Goal: Information Seeking & Learning: Learn about a topic

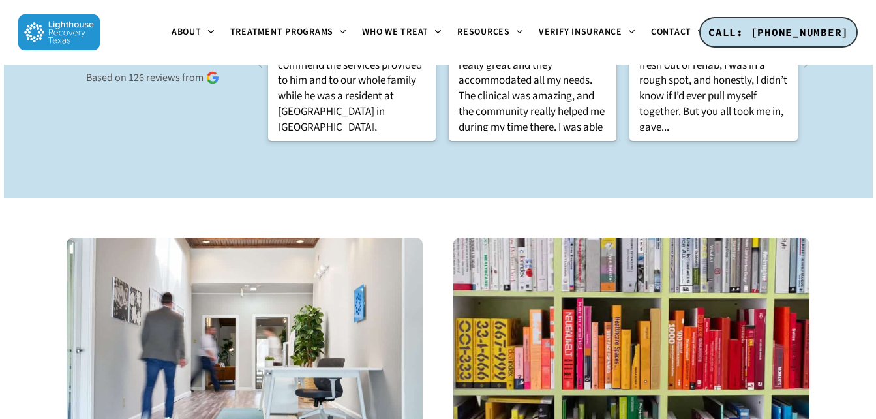
scroll to position [1753, 0]
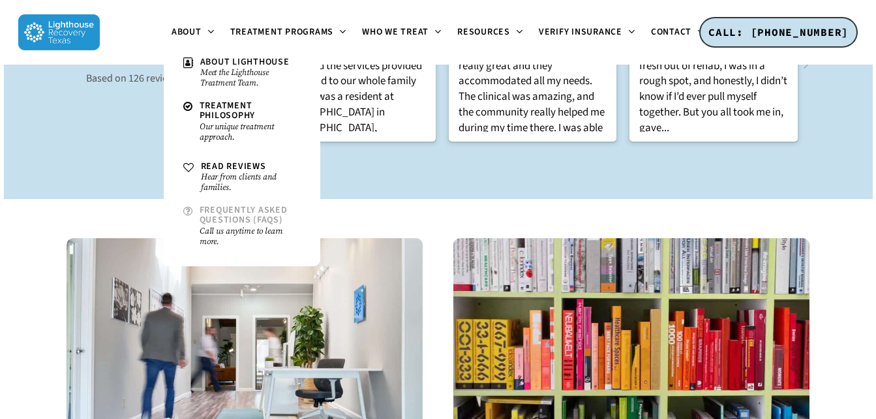
click at [219, 230] on small "Call us anytime to learn more." at bounding box center [250, 236] width 101 height 21
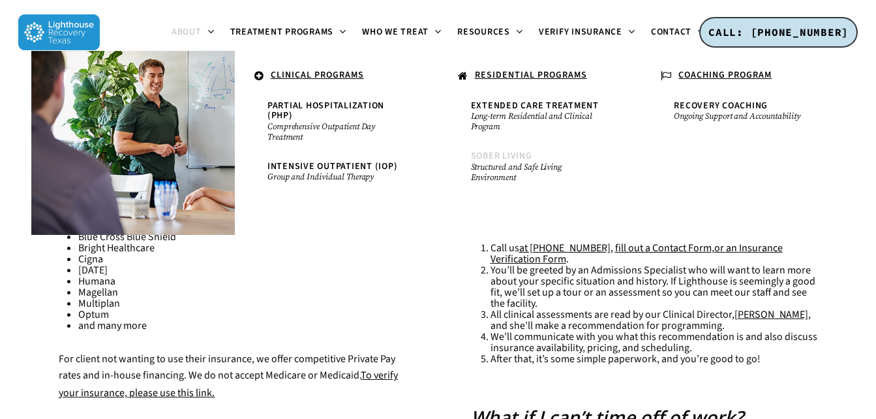
click at [514, 166] on small "Structured and Safe Living Environment" at bounding box center [540, 172] width 138 height 21
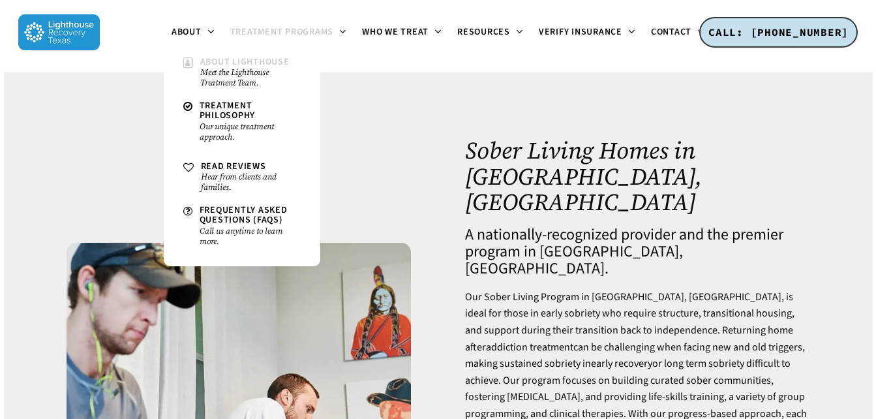
click at [222, 74] on small "Meet the Lighthouse Treatment Team." at bounding box center [250, 77] width 100 height 21
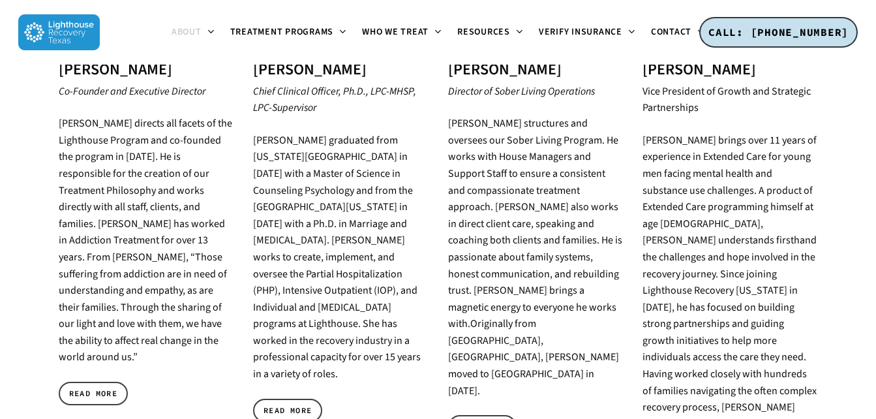
scroll to position [748, 0]
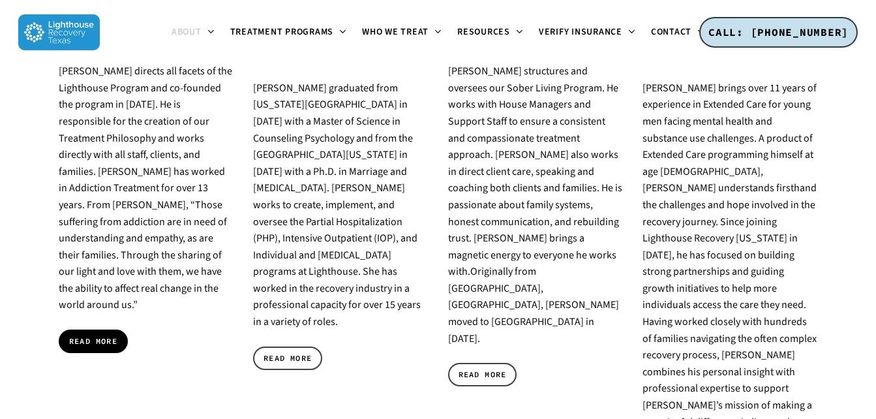
click at [100, 335] on span "READ MORE" at bounding box center [93, 341] width 48 height 13
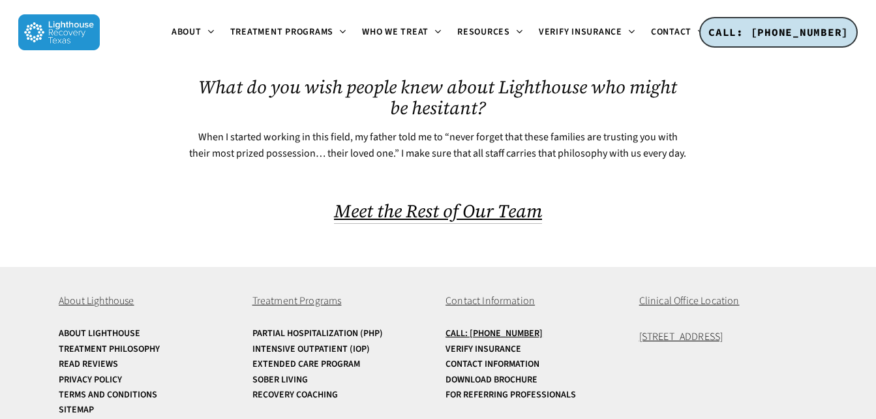
scroll to position [831, 0]
click at [469, 213] on span "Meet the Rest of Our Team" at bounding box center [438, 210] width 208 height 25
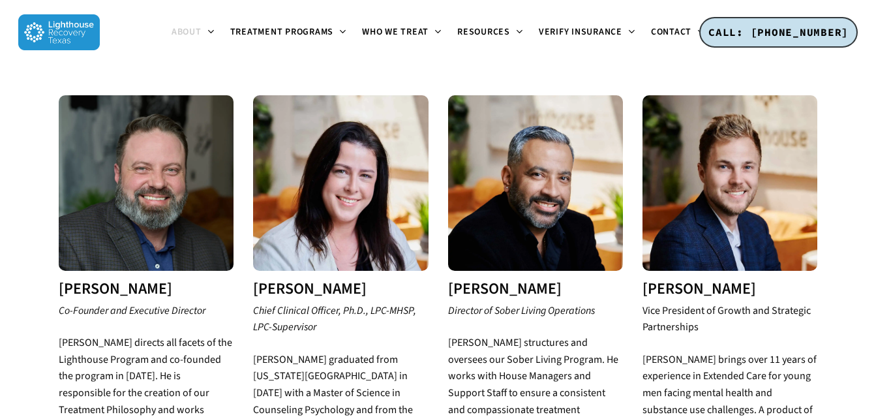
scroll to position [469, 0]
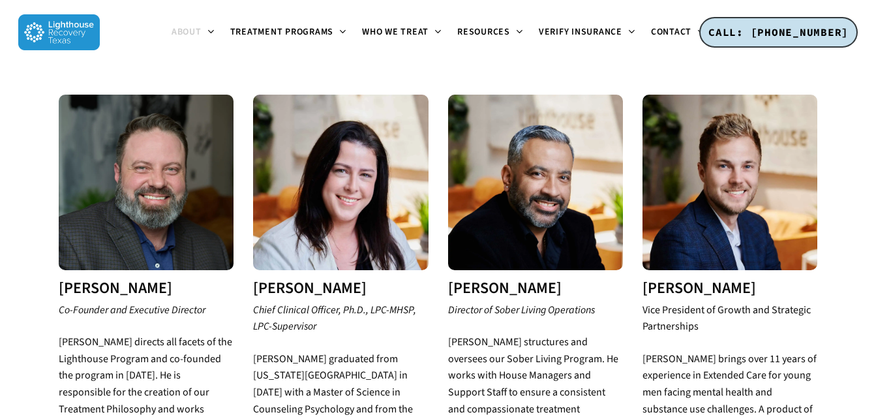
click at [348, 188] on img at bounding box center [340, 182] width 175 height 175
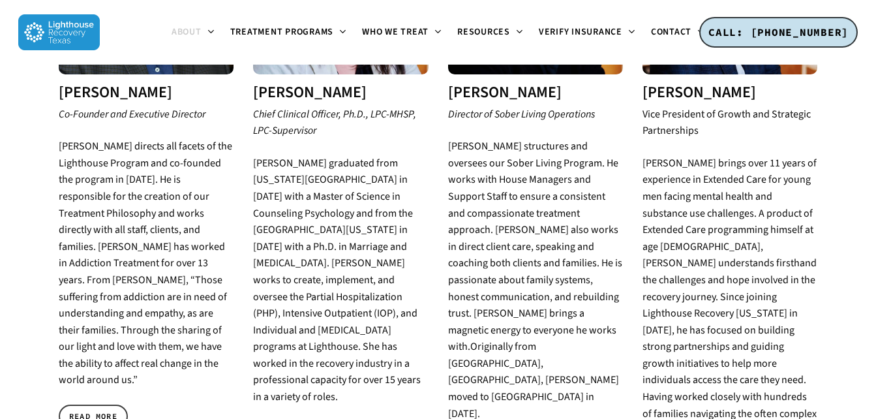
scroll to position [666, 0]
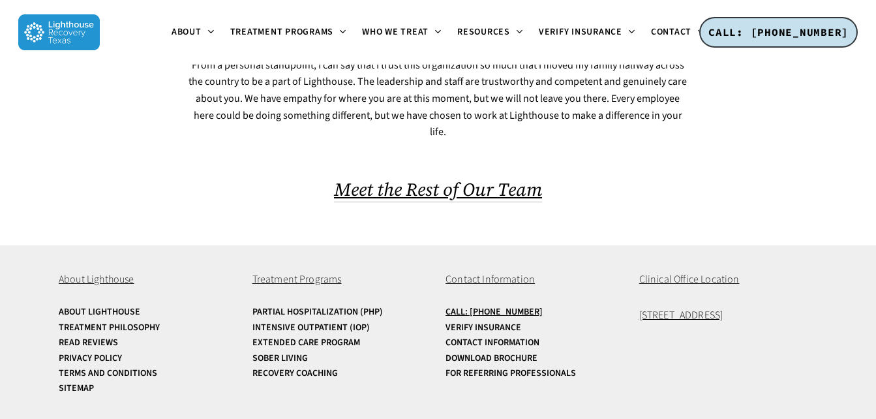
scroll to position [964, 0]
click at [468, 191] on span "Meet the Rest of Our Team" at bounding box center [438, 189] width 208 height 25
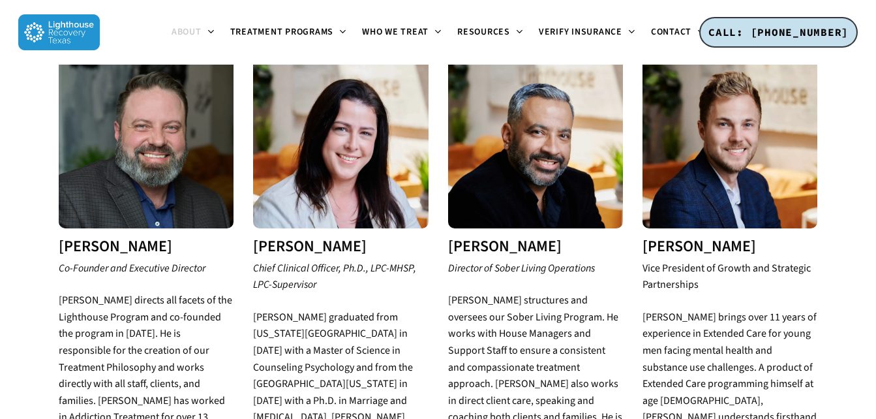
scroll to position [511, 0]
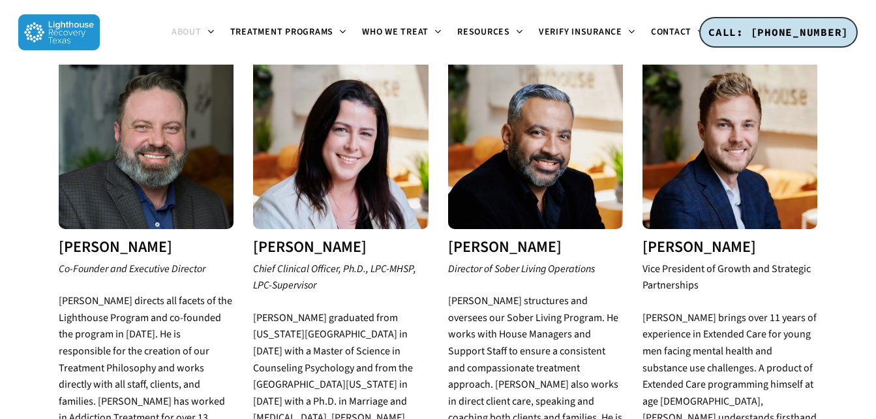
click at [511, 130] on img at bounding box center [535, 140] width 175 height 175
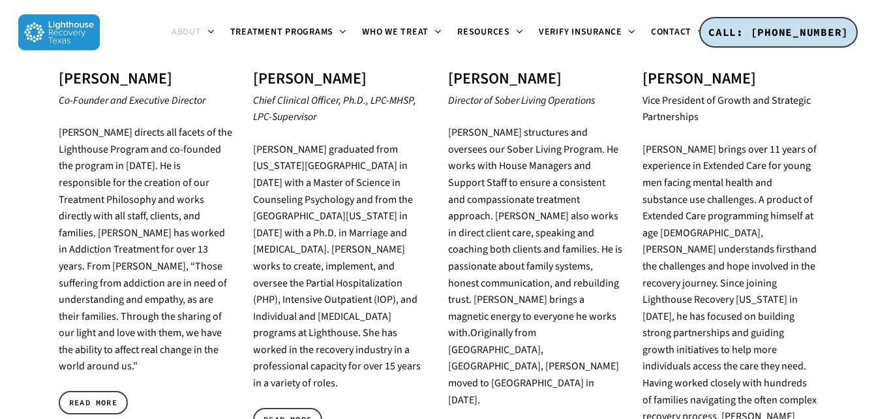
scroll to position [680, 0]
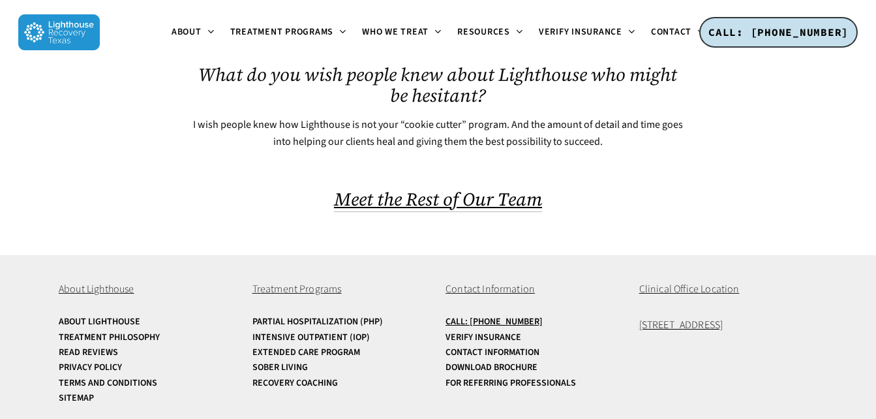
scroll to position [824, 0]
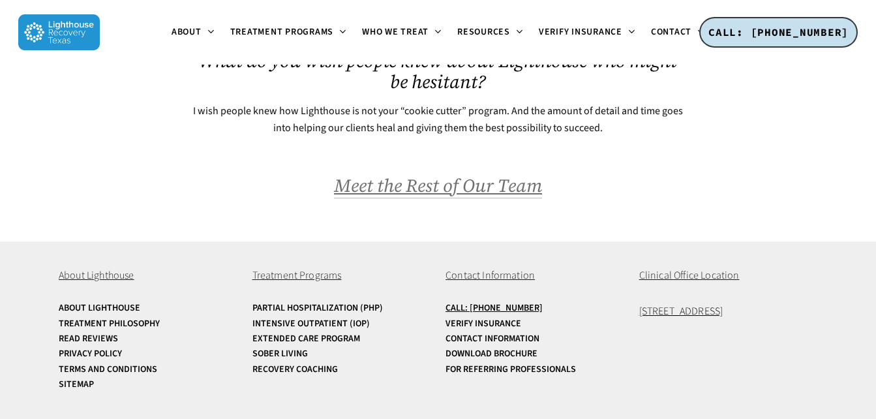
click at [483, 189] on span "Meet the Rest of Our Team" at bounding box center [438, 185] width 208 height 25
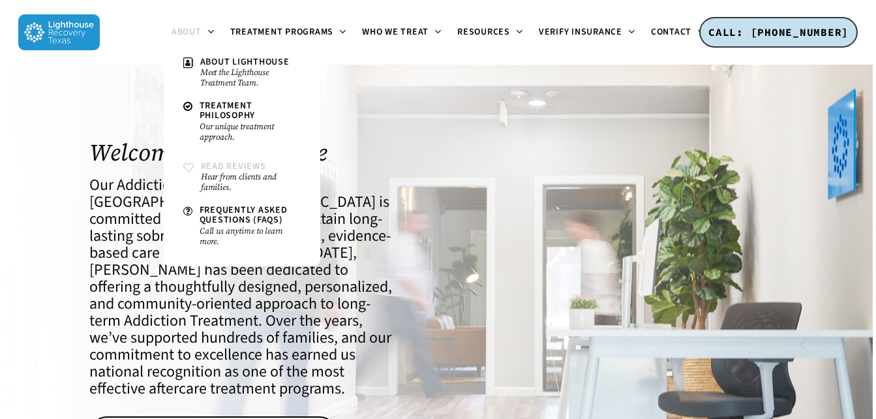
click at [227, 162] on span "Read Reviews" at bounding box center [233, 166] width 65 height 13
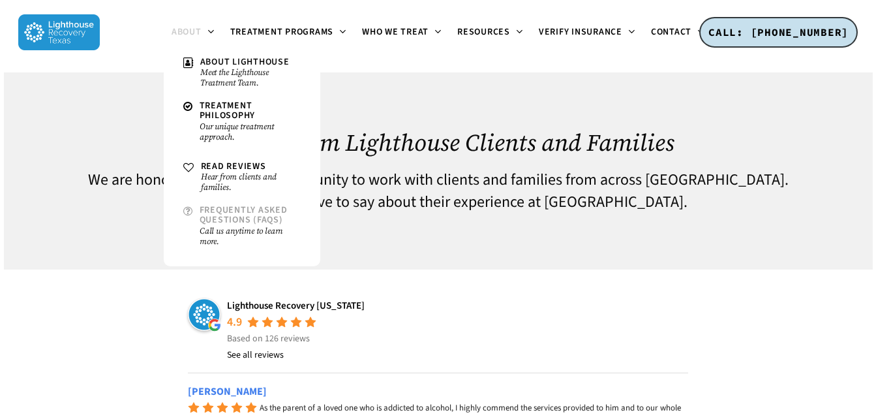
click at [235, 222] on span "Frequently Asked Questions (FAQs)" at bounding box center [244, 214] width 88 height 23
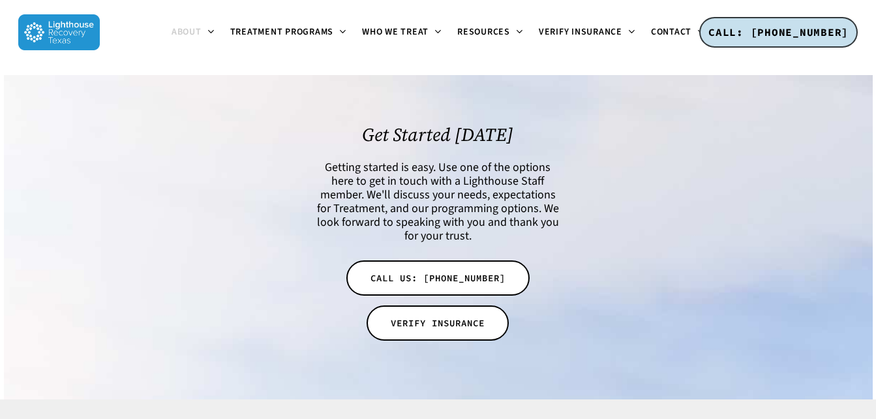
scroll to position [1217, 0]
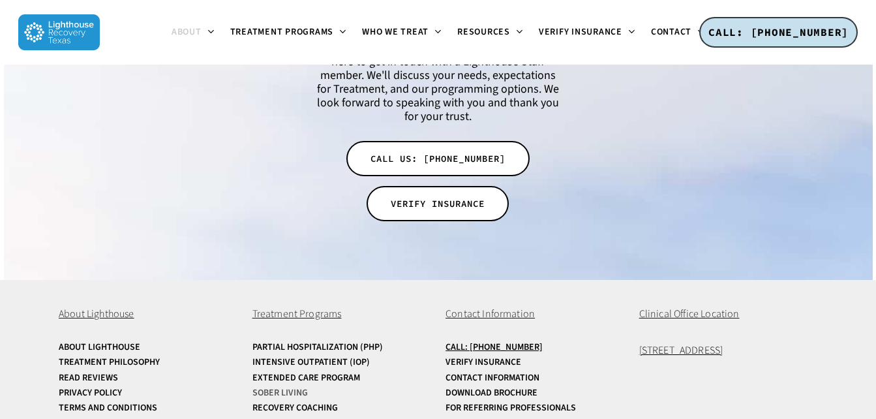
click at [284, 388] on link "Sober Living" at bounding box center [341, 393] width 178 height 10
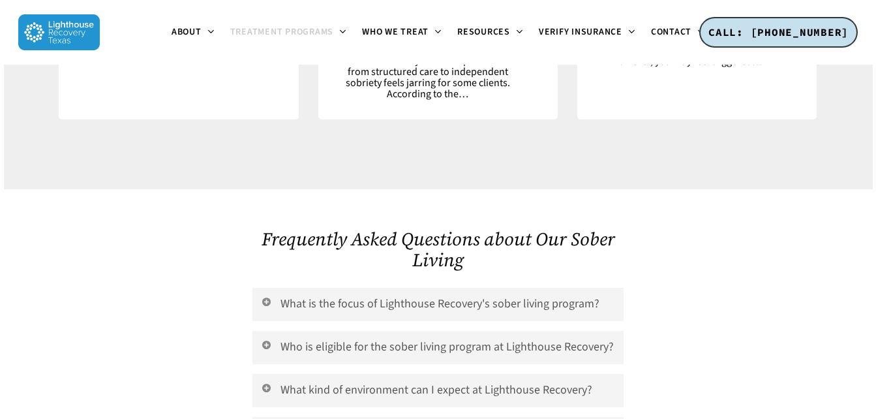
scroll to position [5215, 0]
click at [358, 373] on link "What kind of environment can I expect at Lighthouse Recovery?" at bounding box center [437, 389] width 371 height 33
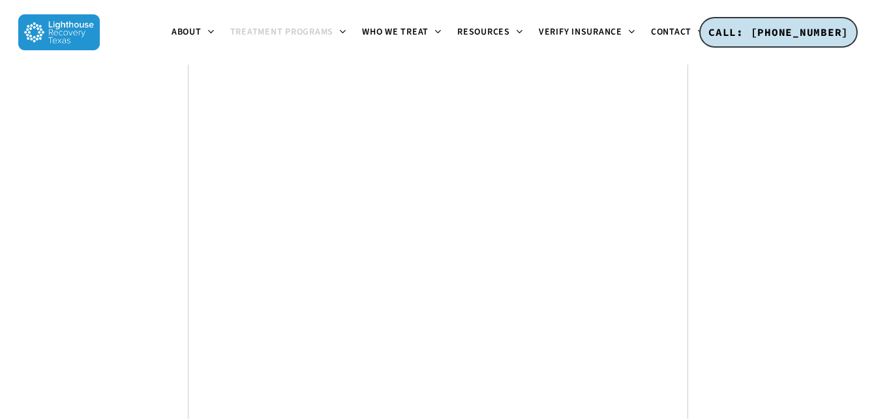
scroll to position [6701, 0]
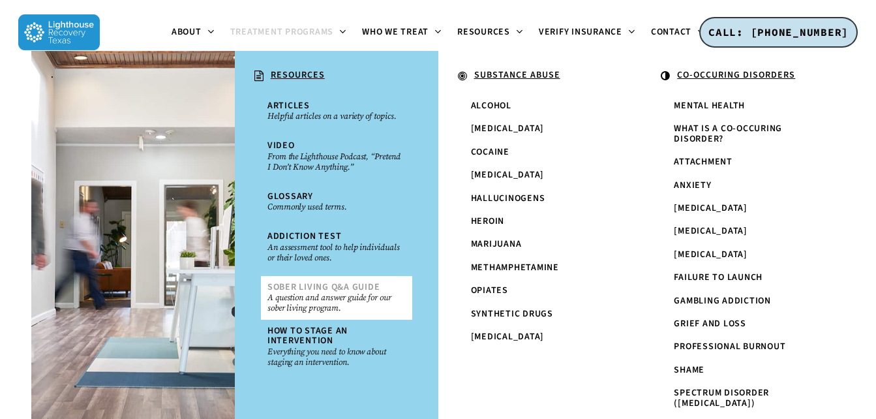
click at [316, 296] on small "A question and answer guide for our sober living program." at bounding box center [336, 302] width 138 height 21
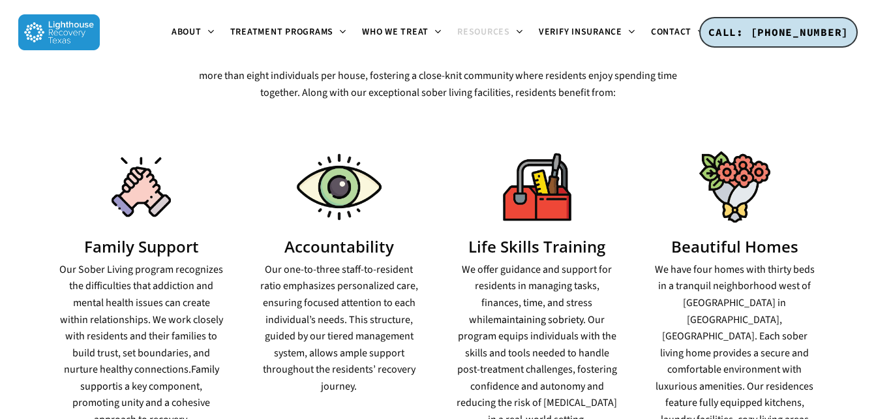
scroll to position [730, 0]
